Goal: Task Accomplishment & Management: Complete application form

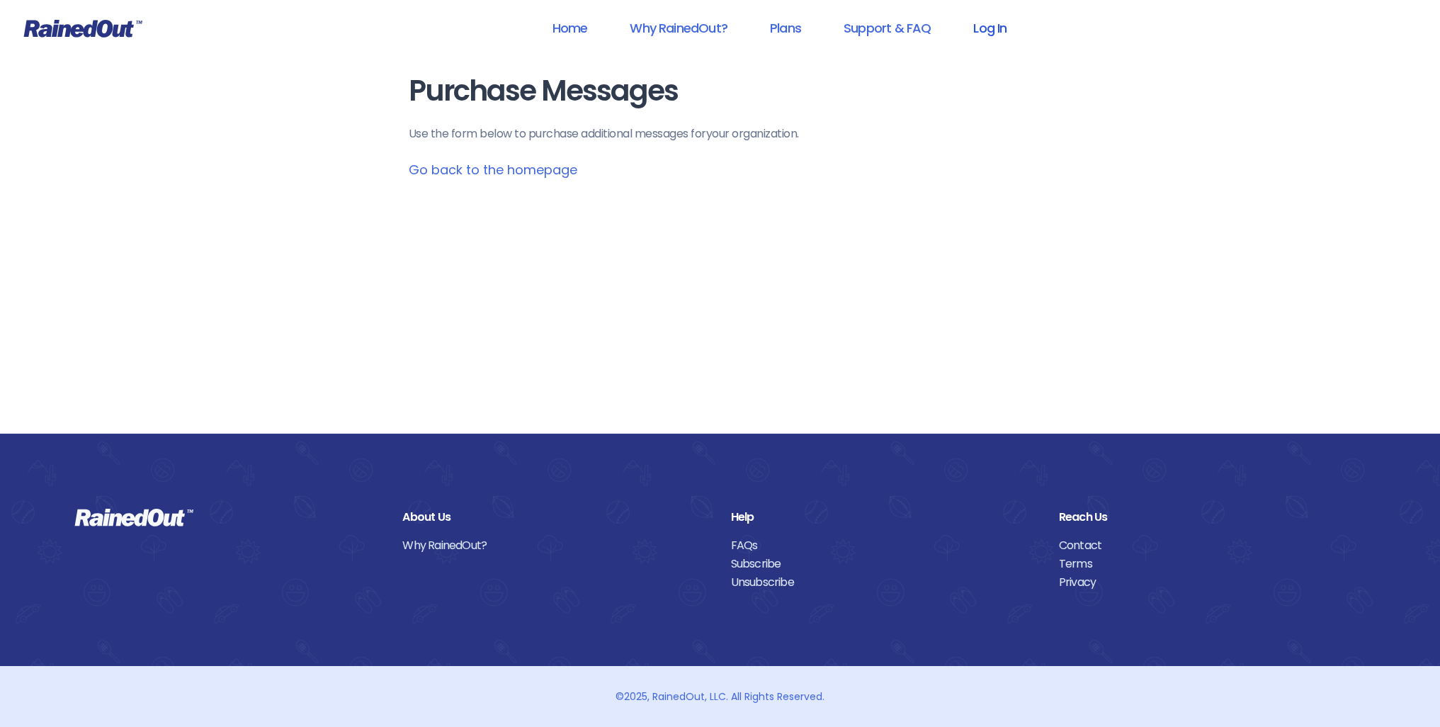
click at [997, 26] on link "Log In" at bounding box center [990, 28] width 70 height 32
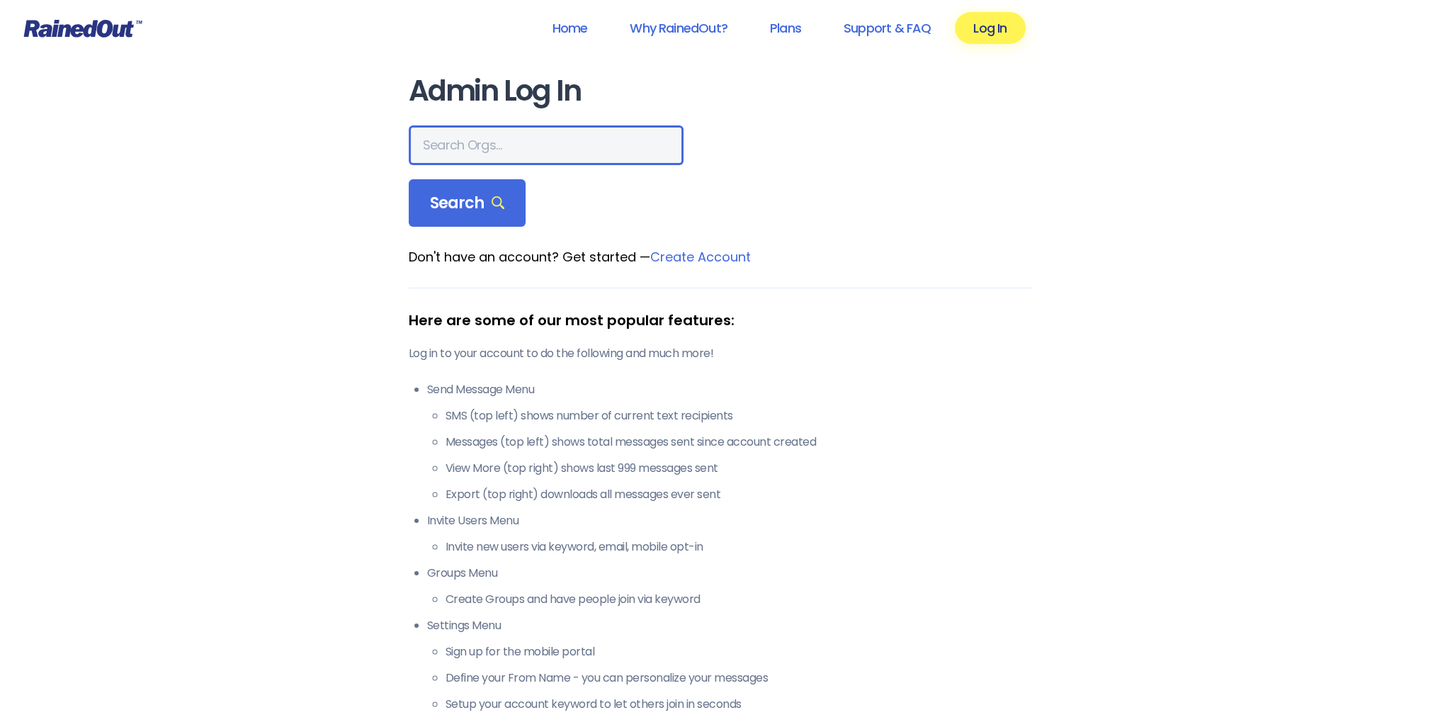
click at [477, 142] on input "text" at bounding box center [546, 145] width 275 height 40
type input "ltp [PERSON_NAME] island"
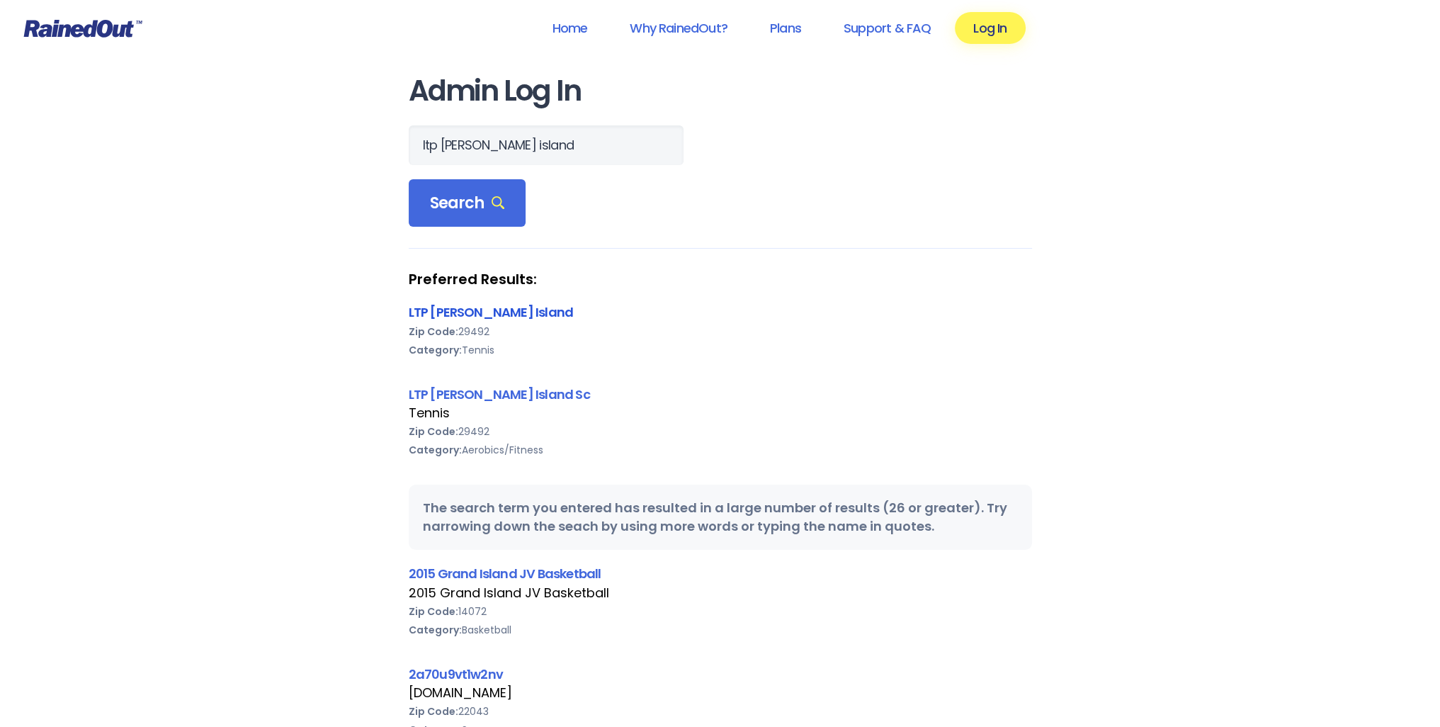
click at [448, 310] on link "LTP [PERSON_NAME] Island" at bounding box center [491, 312] width 165 height 18
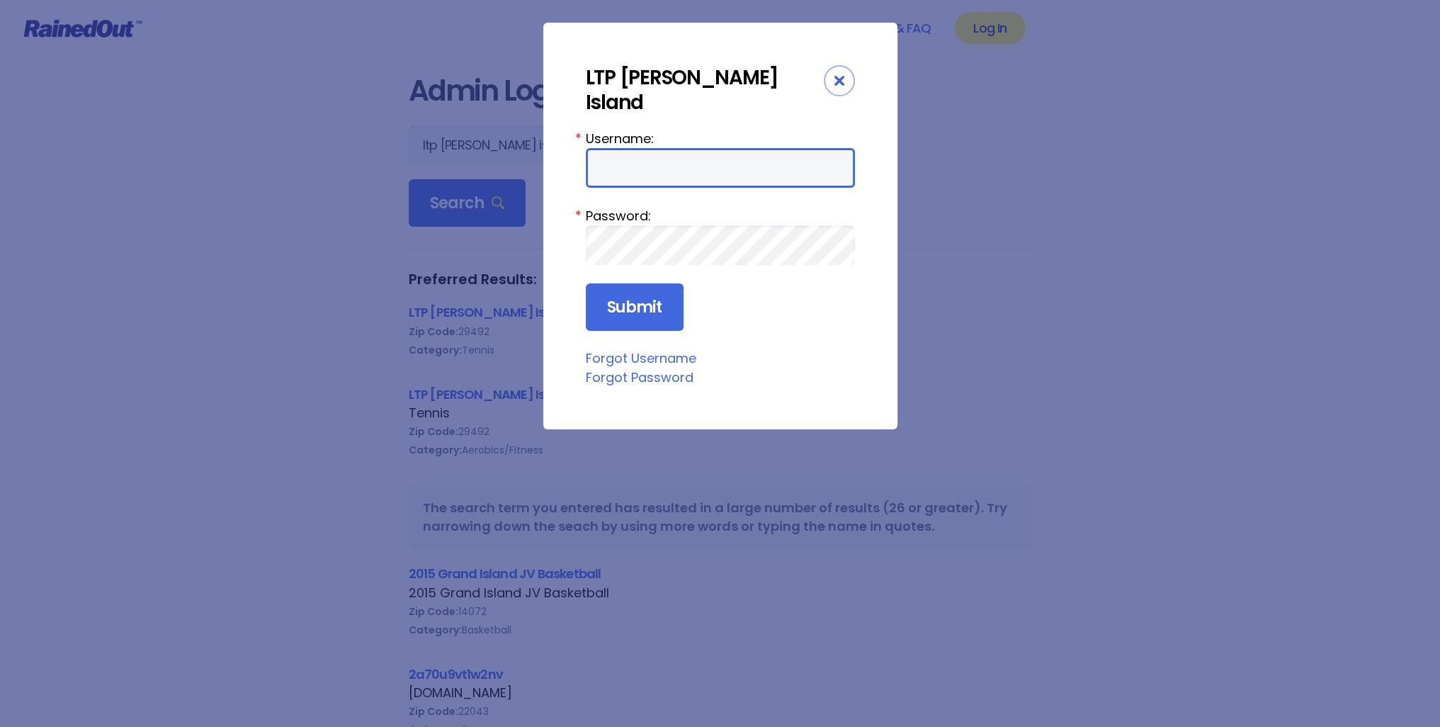
click at [627, 148] on input "Username:" at bounding box center [720, 168] width 269 height 40
type input "tennis"
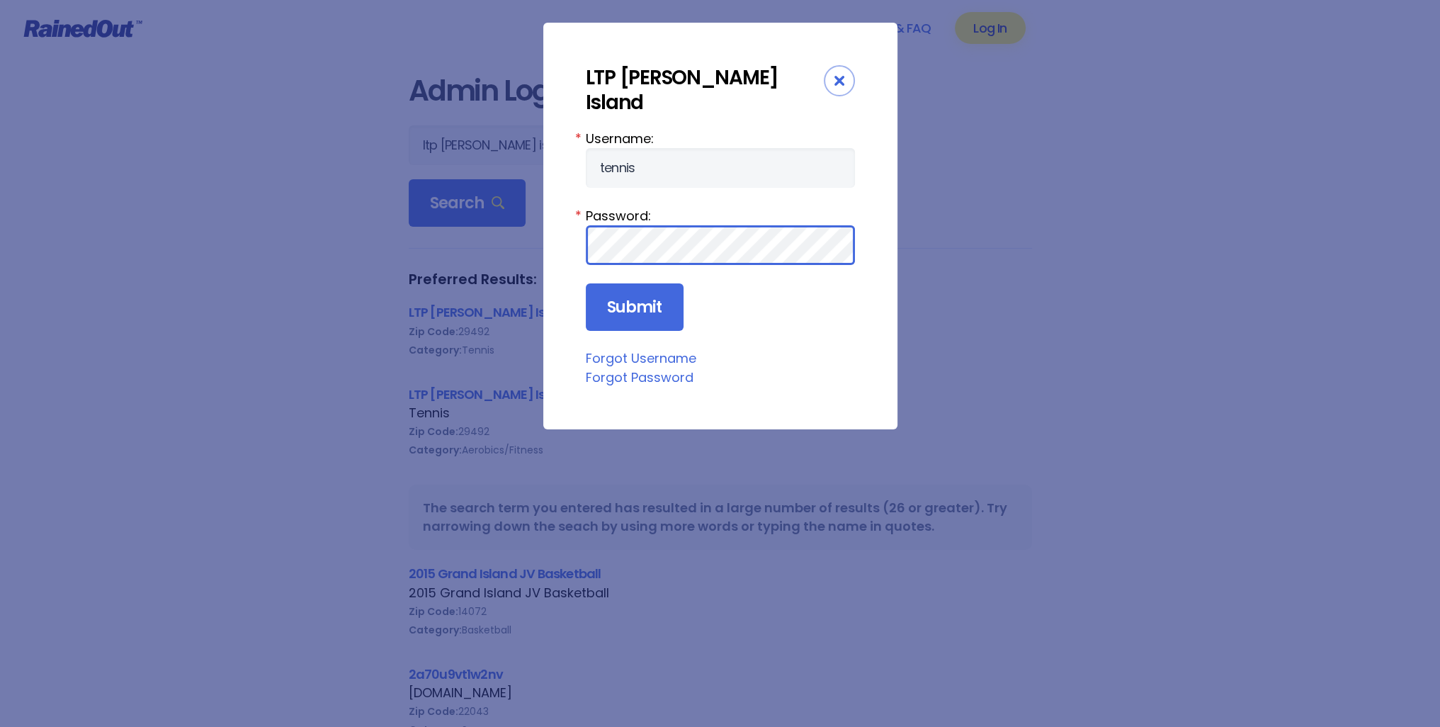
click at [586, 283] on input "Submit" at bounding box center [635, 307] width 98 height 48
